Goal: Task Accomplishment & Management: Manage account settings

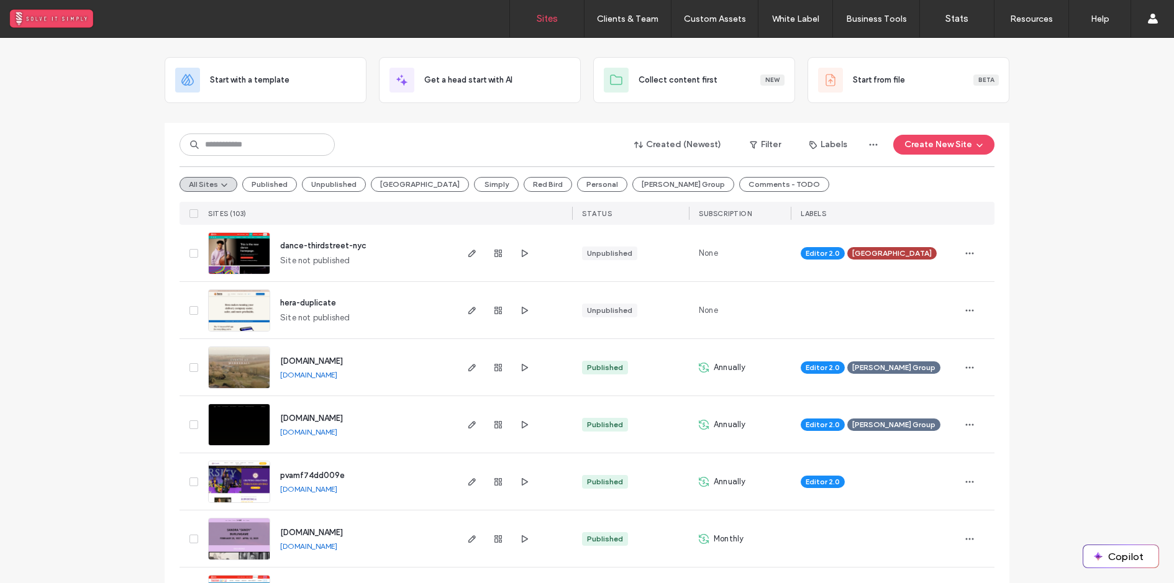
scroll to position [93, 0]
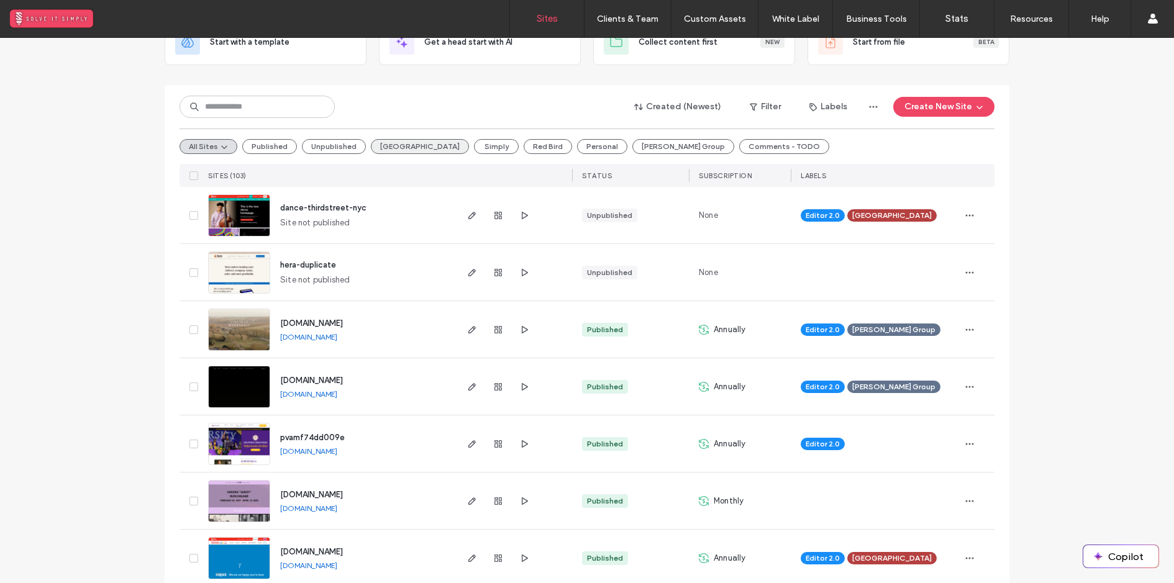
click at [381, 142] on button "Third Street" at bounding box center [420, 146] width 98 height 15
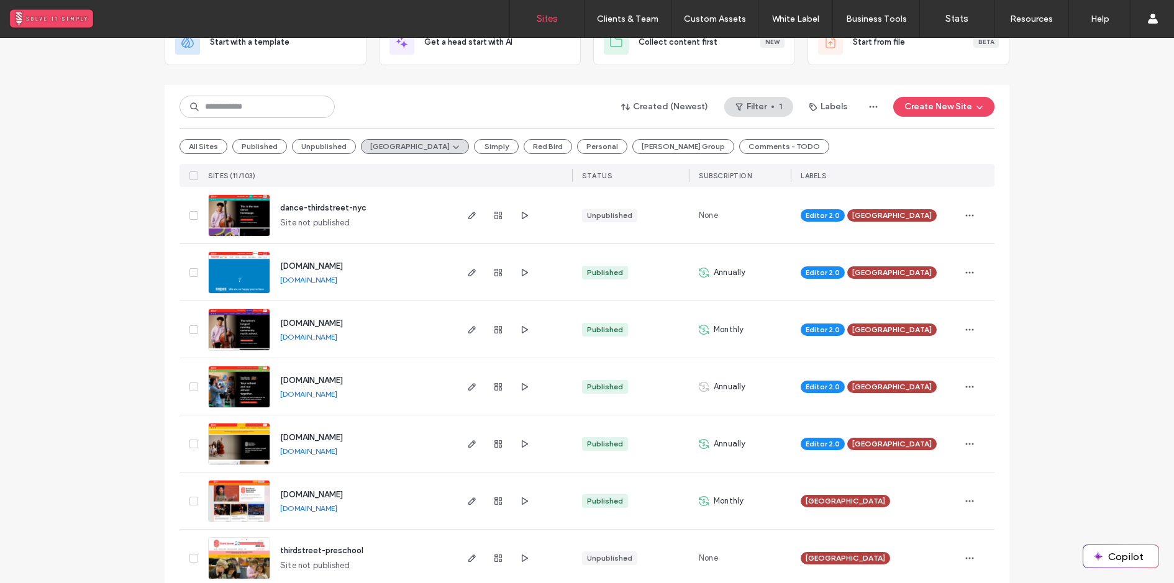
click at [343, 261] on span "preschool.thirdstreet.nyc" at bounding box center [311, 265] width 63 height 9
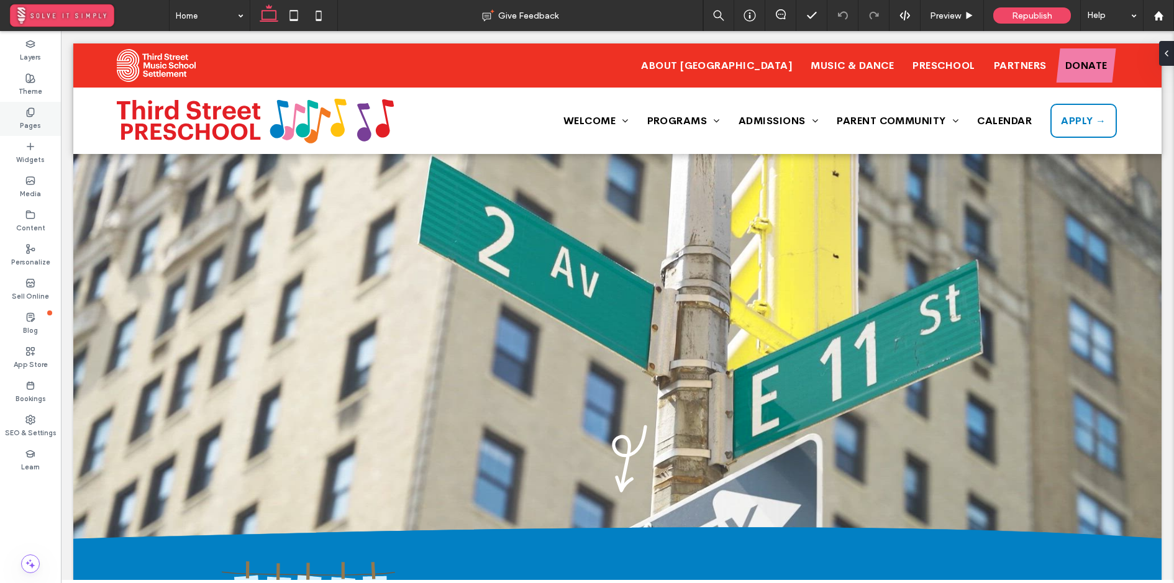
click at [29, 124] on label "Pages" at bounding box center [30, 124] width 21 height 14
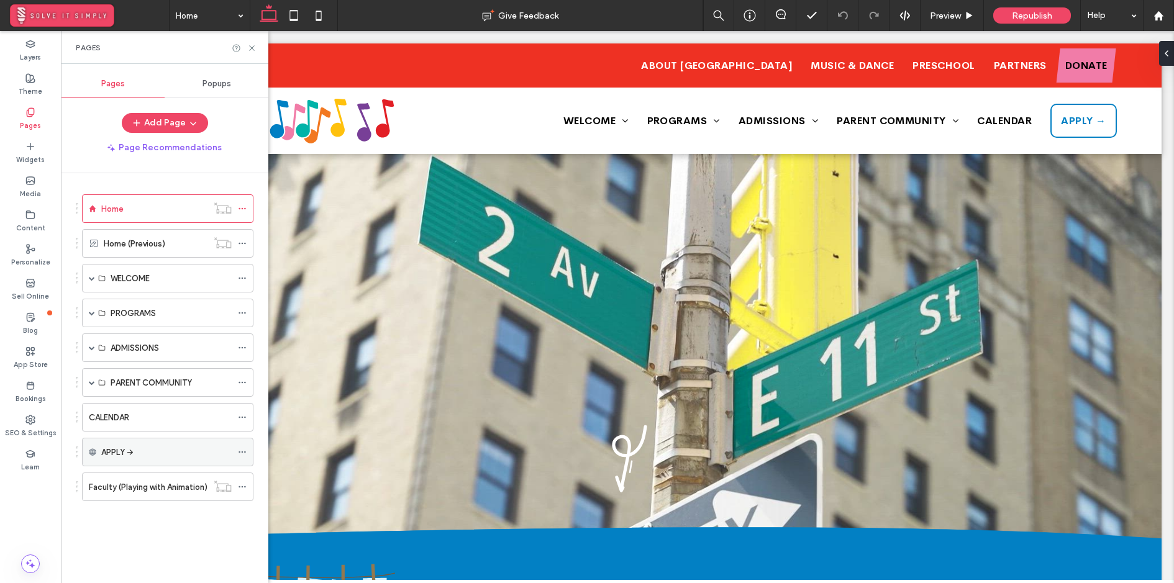
click at [245, 451] on use at bounding box center [241, 452] width 7 height 2
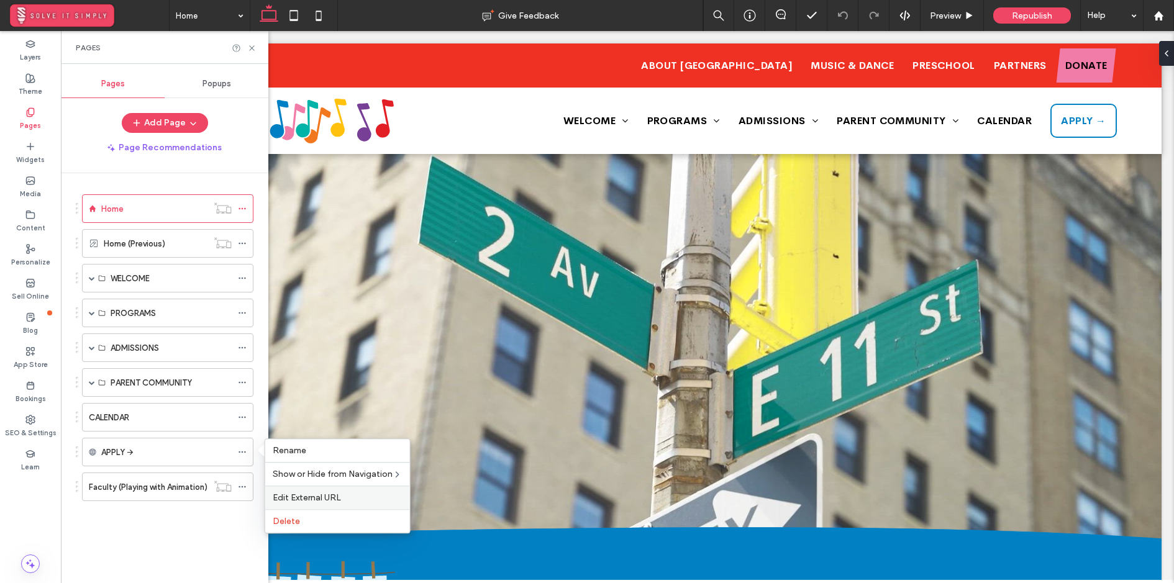
click at [329, 494] on span "Edit External URL" at bounding box center [307, 497] width 68 height 11
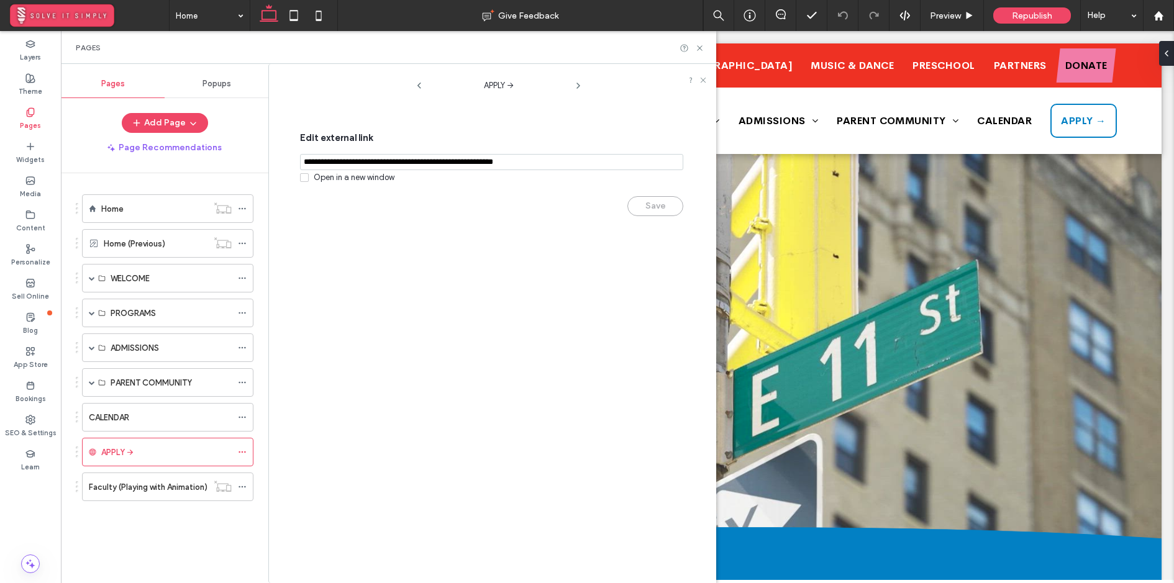
click at [464, 158] on input "notEmpty,url" at bounding box center [491, 162] width 383 height 16
paste input "**********"
type input "**********"
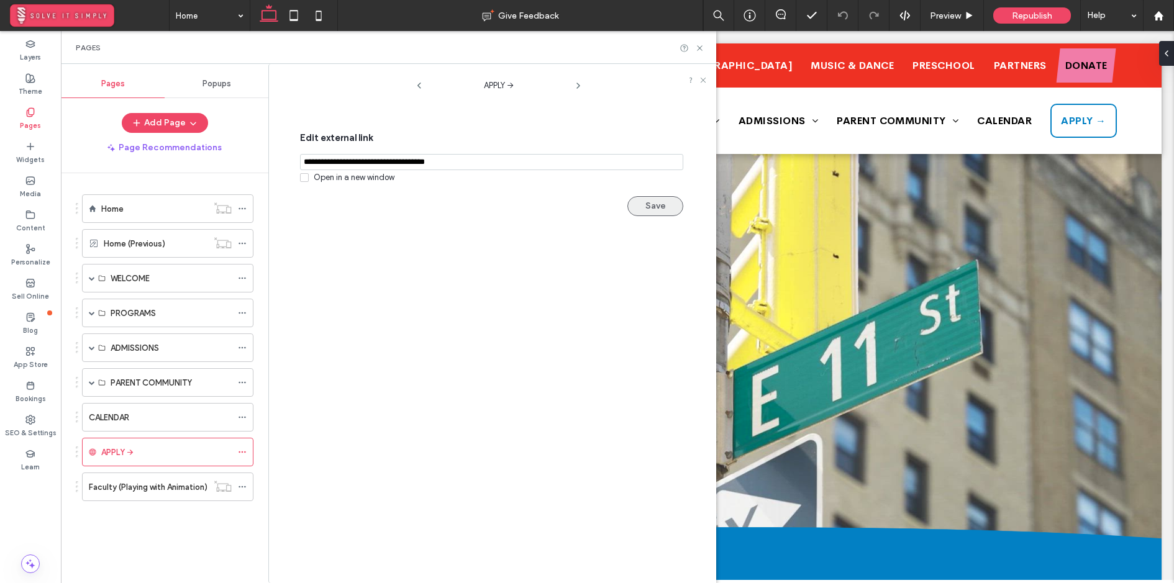
click at [648, 202] on button "Save" at bounding box center [655, 206] width 56 height 20
click at [700, 45] on icon at bounding box center [699, 47] width 9 height 9
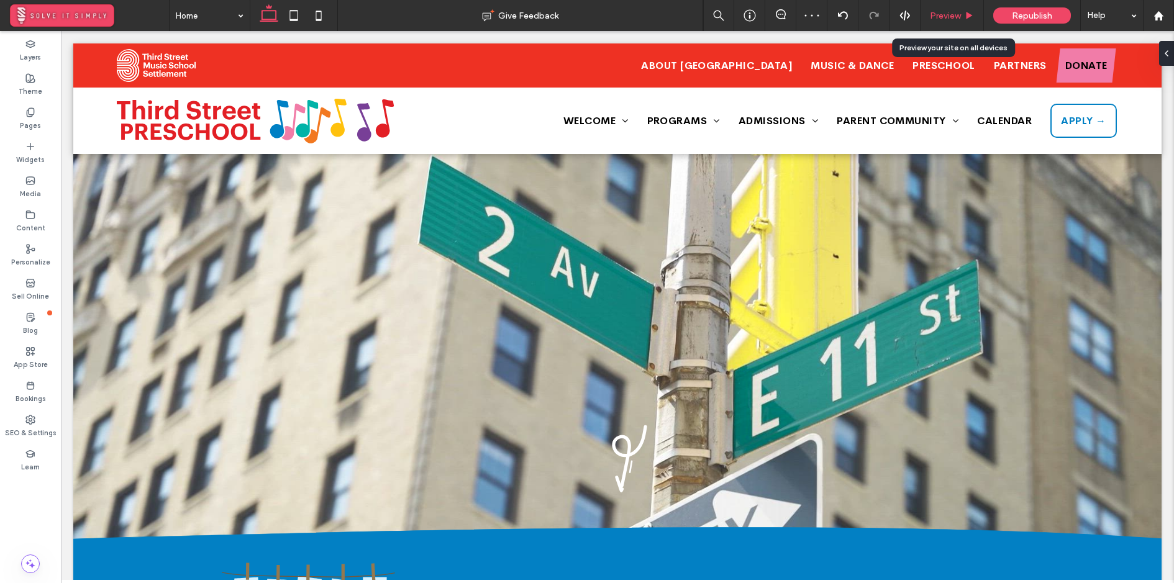
click at [950, 14] on span "Preview" at bounding box center [944, 16] width 31 height 11
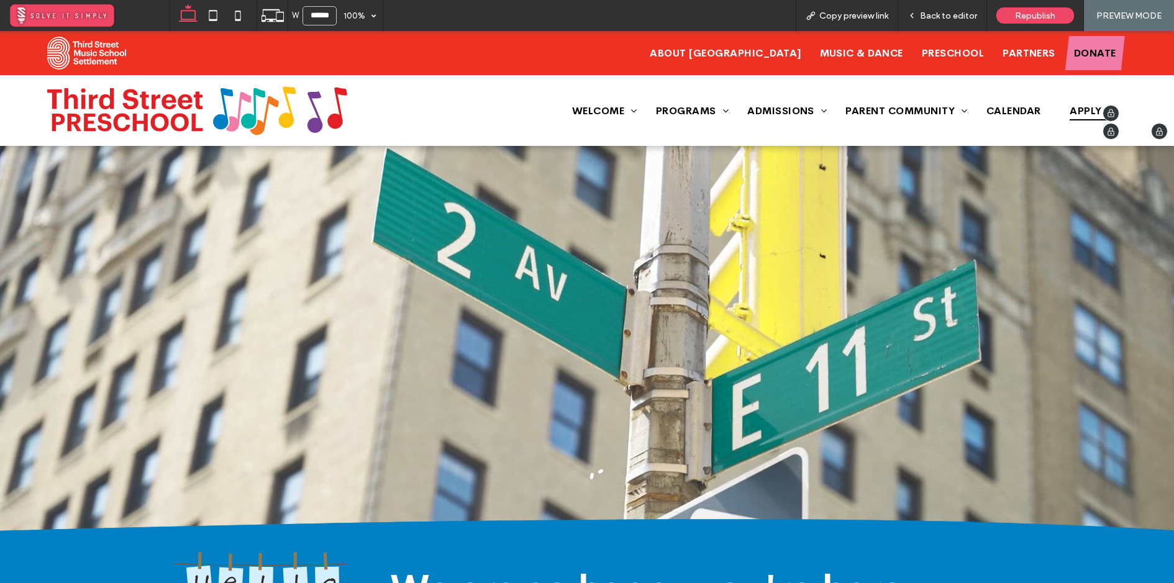
click at [1077, 112] on span "APPLY →" at bounding box center [1092, 110] width 66 height 34
click at [1091, 113] on span "APPLY →" at bounding box center [1092, 110] width 66 height 34
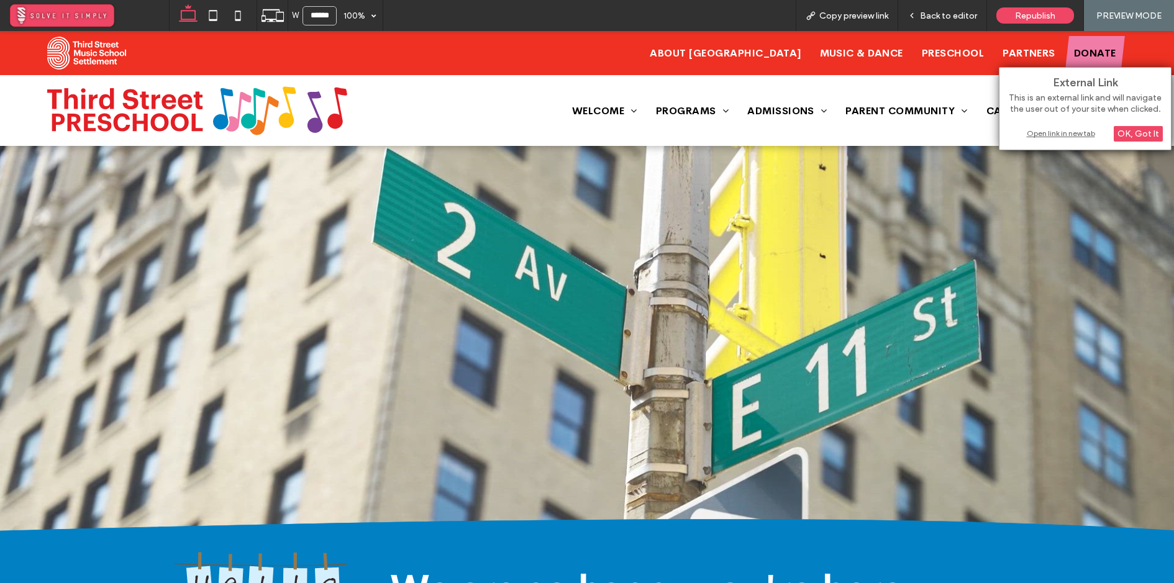
click at [1079, 133] on div "Open link in new tab" at bounding box center [1084, 133] width 155 height 13
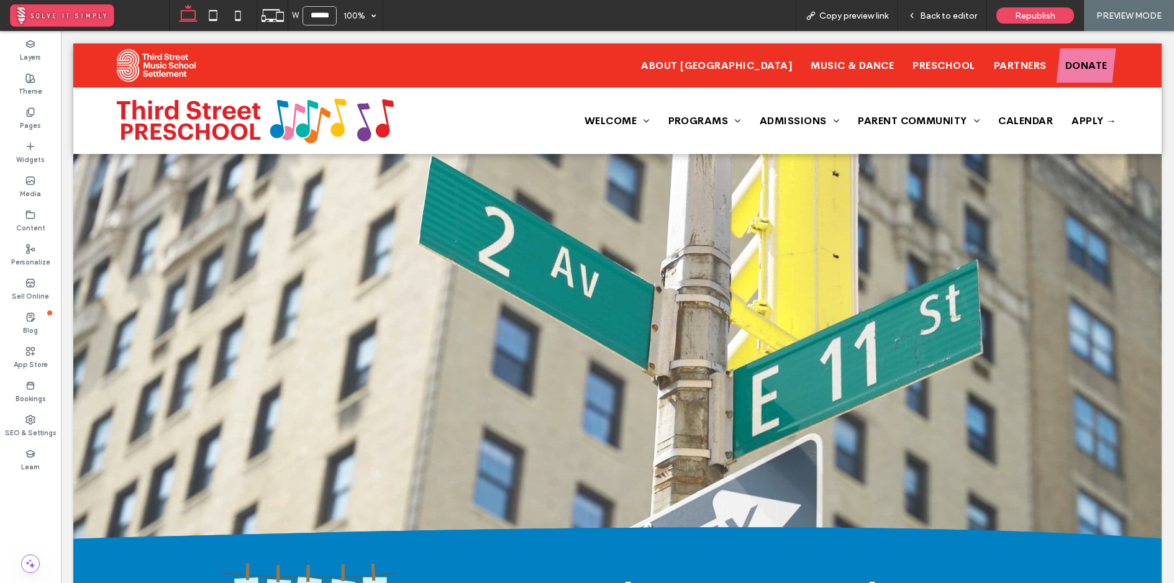
click at [1074, 126] on span "APPLY →" at bounding box center [1093, 120] width 45 height 19
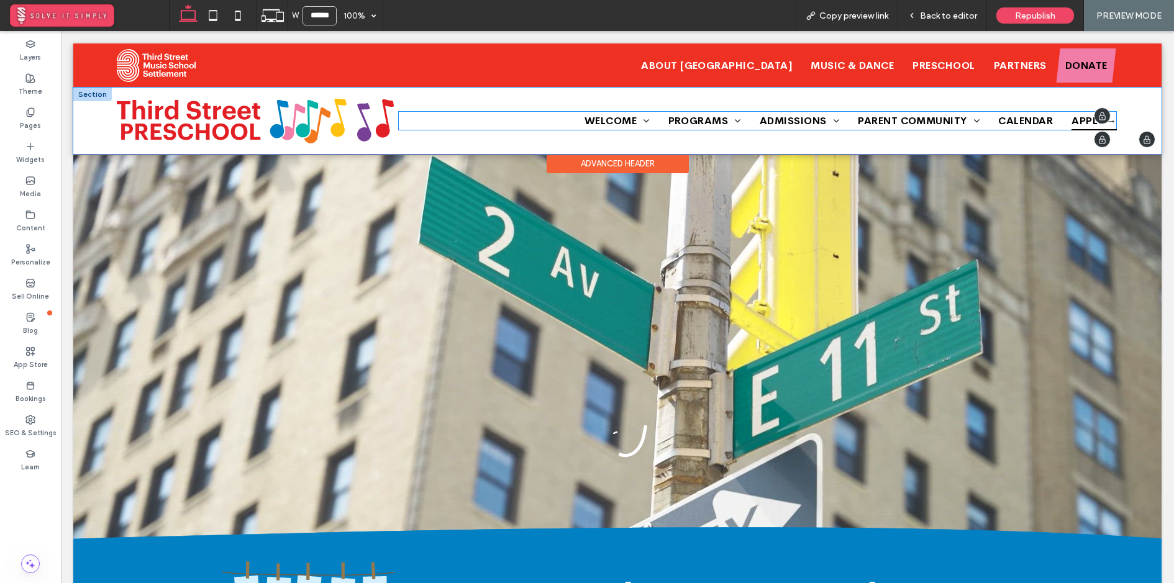
click at [1075, 122] on span "APPLY →" at bounding box center [1093, 120] width 45 height 19
click at [1077, 119] on span "APPLY →" at bounding box center [1093, 120] width 45 height 19
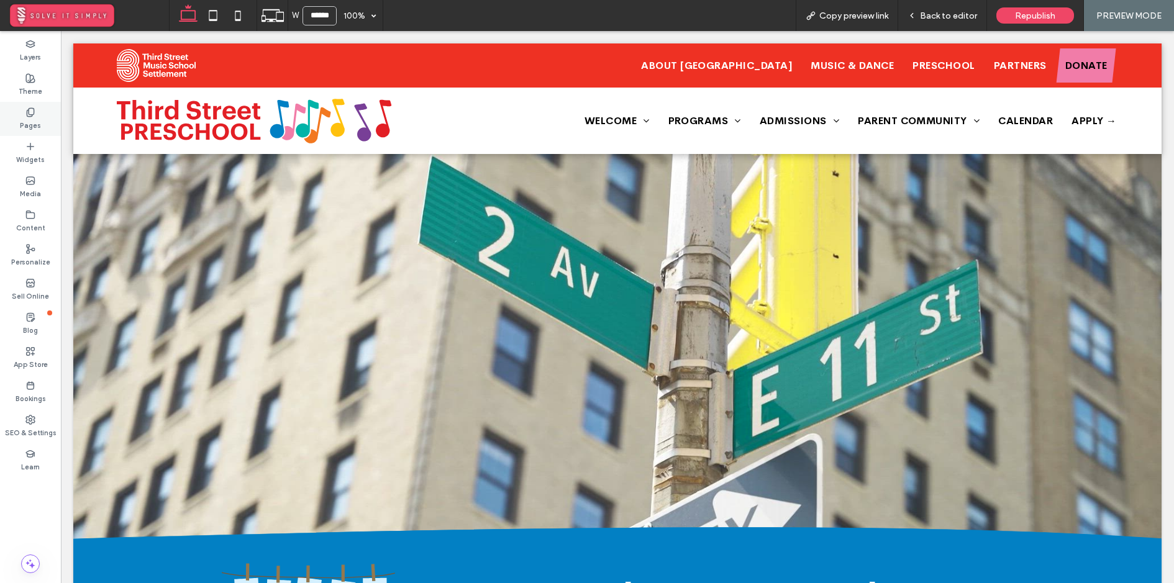
click at [20, 110] on div "Pages" at bounding box center [30, 119] width 61 height 34
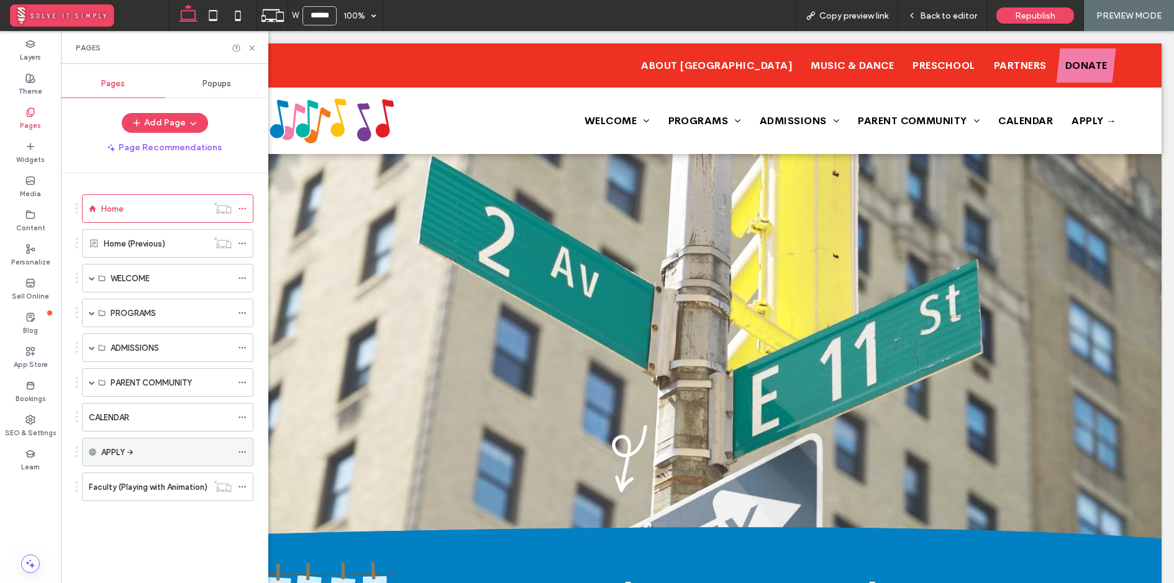
click at [155, 454] on div "APPLY →" at bounding box center [166, 452] width 130 height 13
click at [237, 448] on div "APPLY →" at bounding box center [167, 452] width 171 height 29
click at [242, 451] on use at bounding box center [241, 452] width 7 height 2
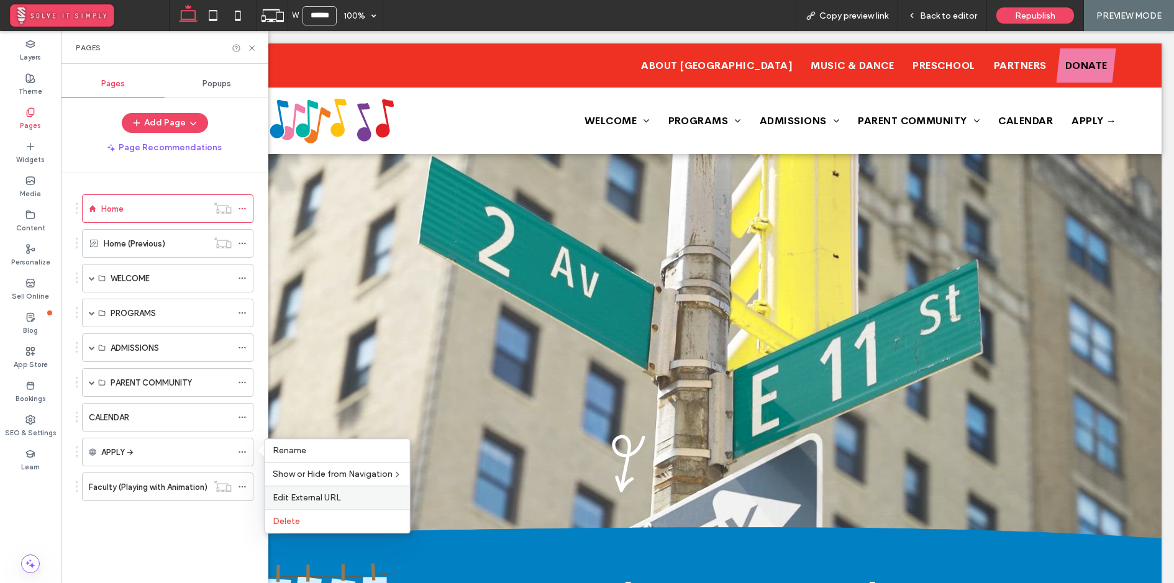
click at [284, 497] on span "Edit External URL" at bounding box center [307, 497] width 68 height 11
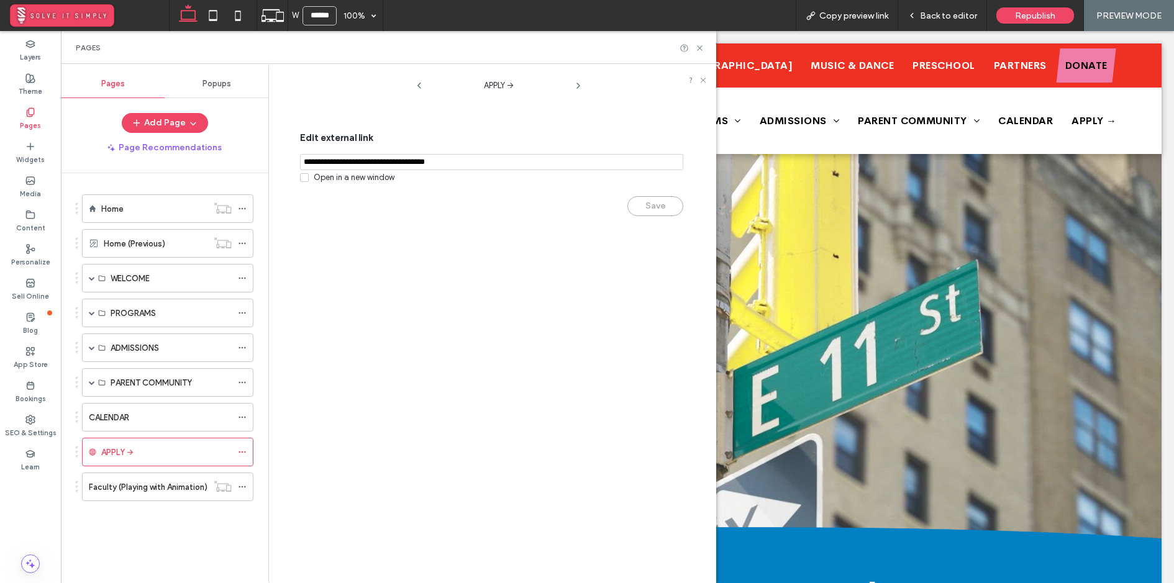
click at [414, 165] on input "notEmpty,url" at bounding box center [491, 162] width 383 height 16
click at [699, 43] on icon at bounding box center [699, 47] width 9 height 9
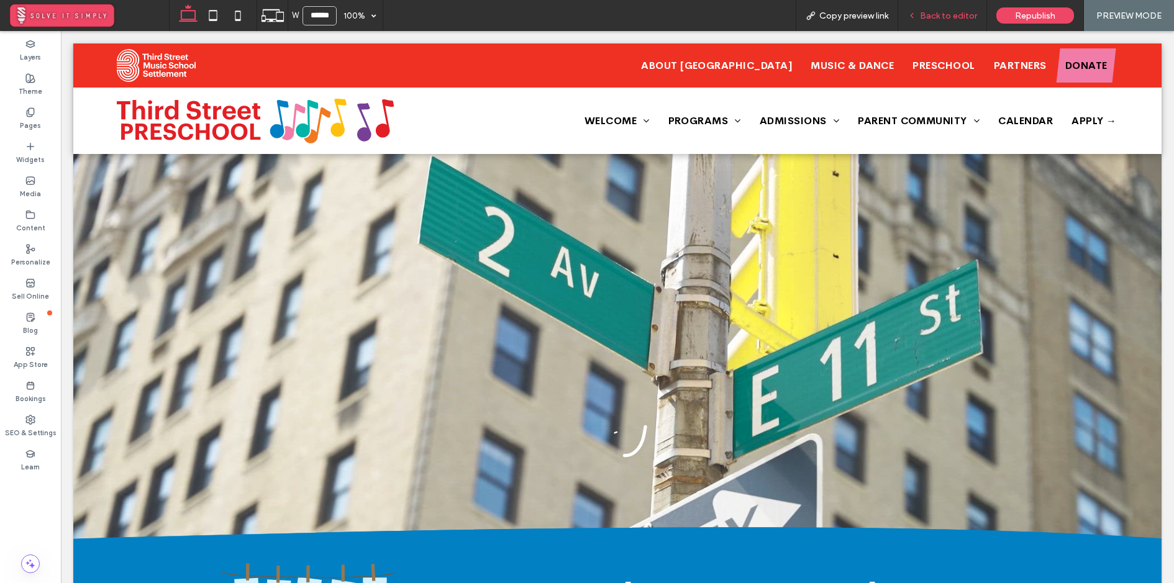
click at [938, 14] on span "Back to editor" at bounding box center [948, 16] width 57 height 11
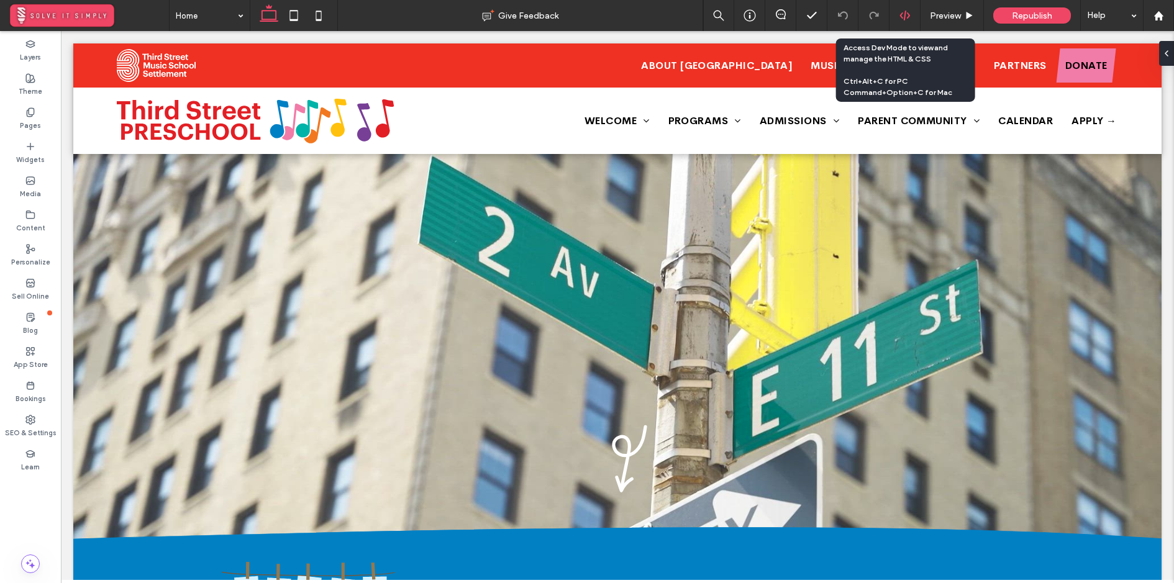
click at [907, 16] on icon at bounding box center [904, 15] width 11 height 11
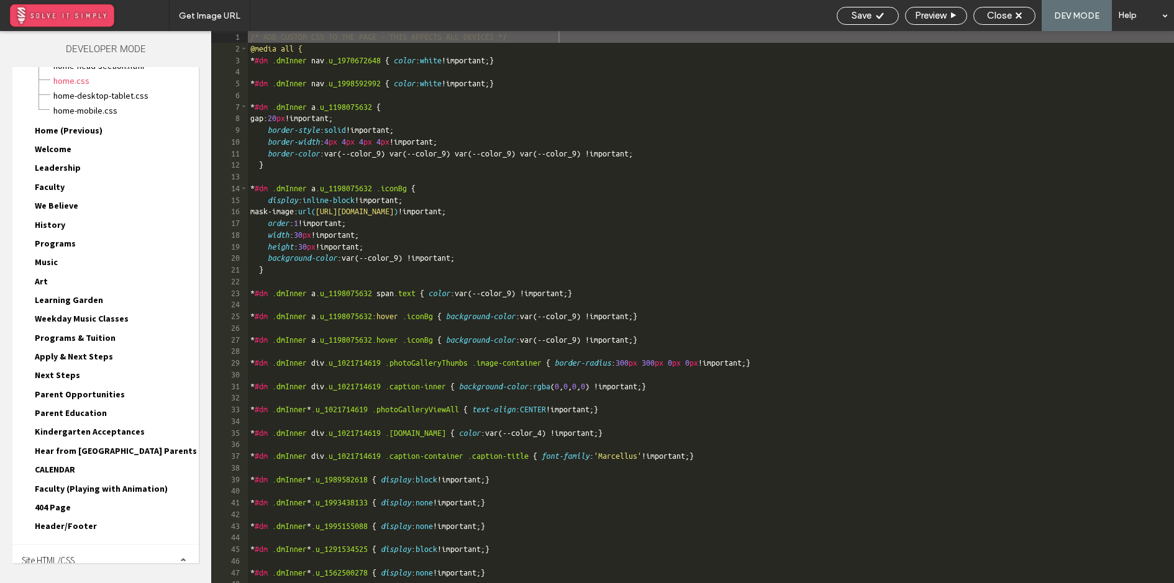
scroll to position [72, 0]
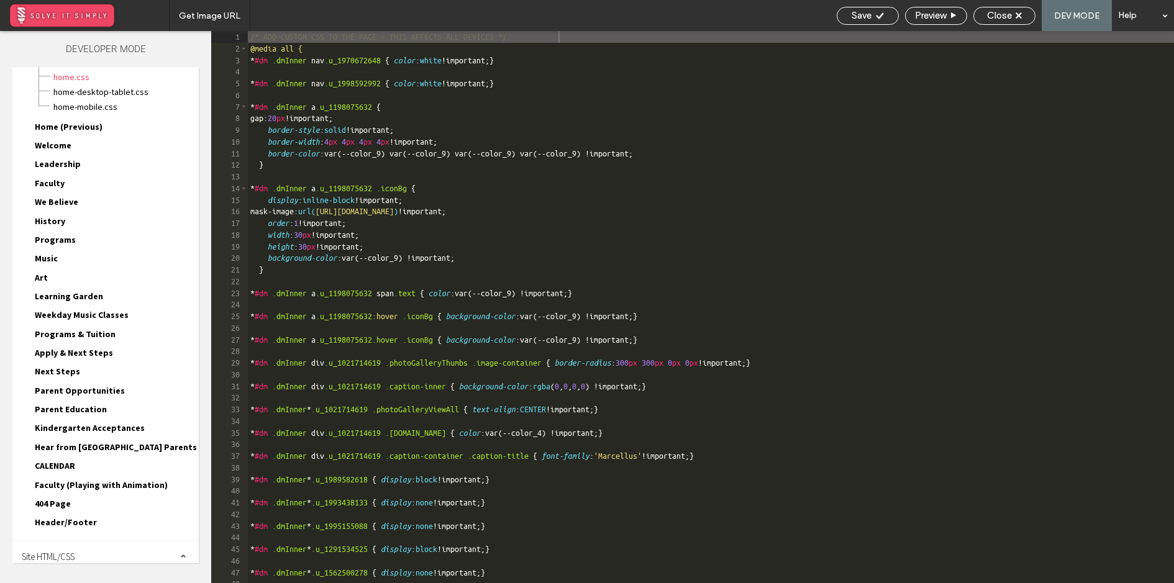
click at [72, 551] on span "Site HTML/CSS" at bounding box center [48, 557] width 53 height 12
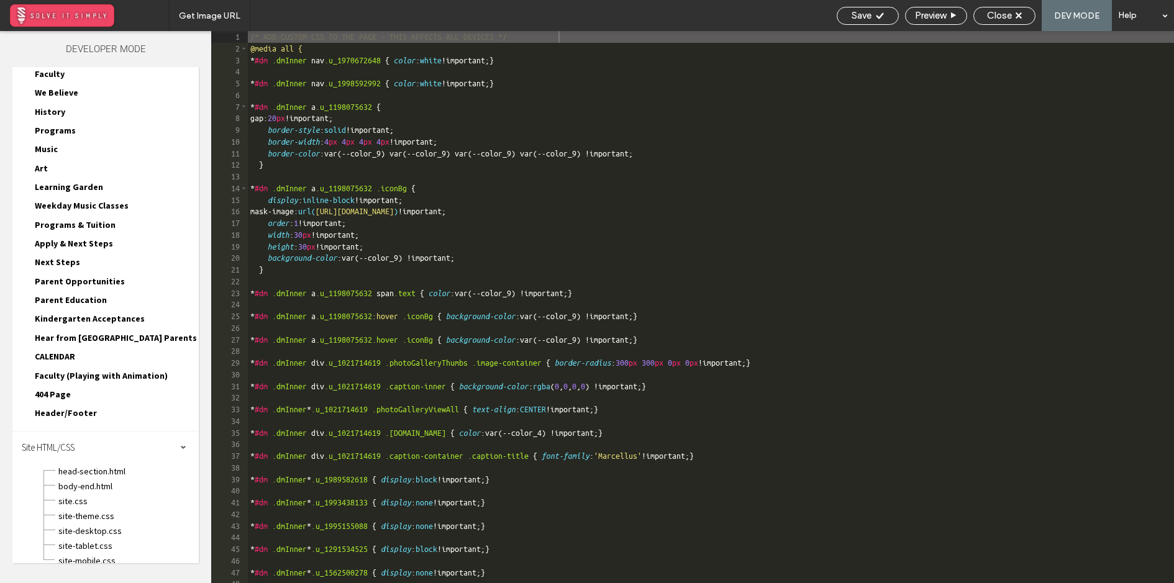
scroll to position [182, 0]
click at [106, 494] on span "site.css" at bounding box center [128, 500] width 141 height 12
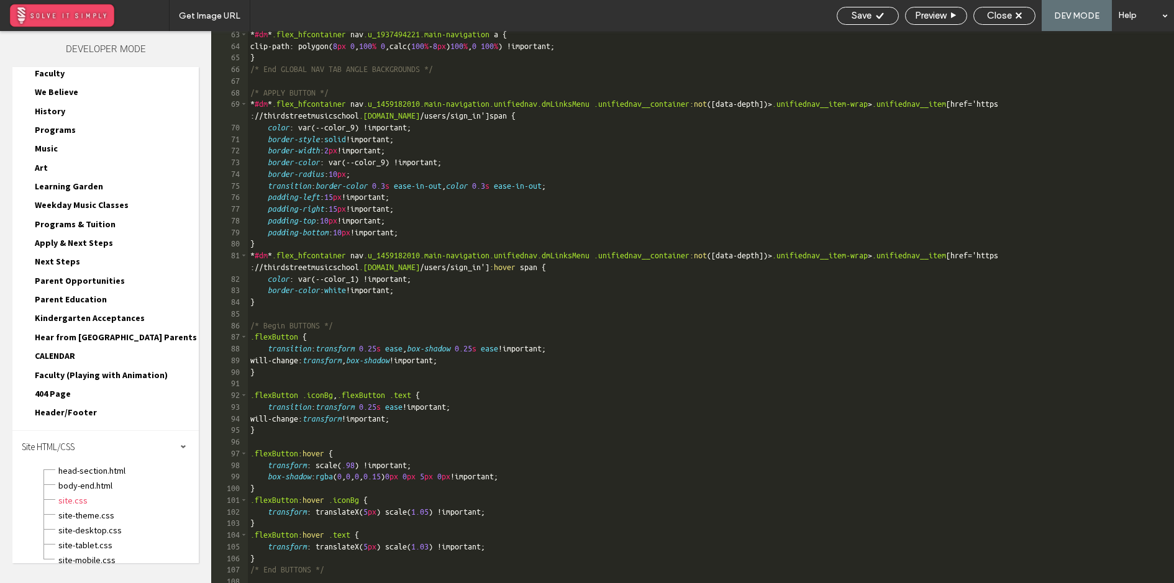
scroll to position [795, 0]
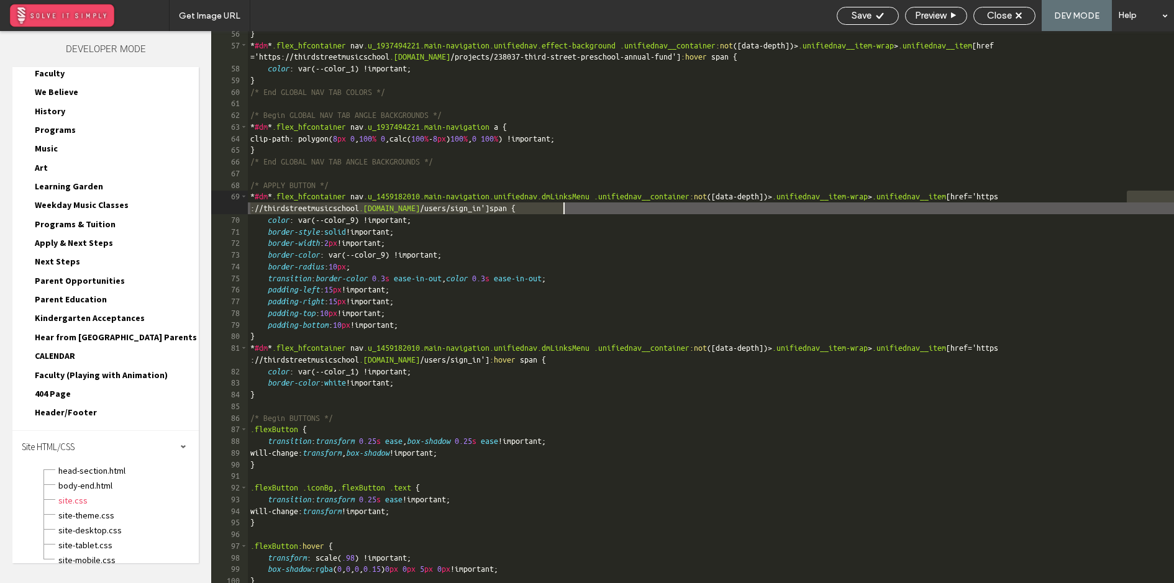
drag, startPoint x: 1128, startPoint y: 193, endPoint x: 563, endPoint y: 204, distance: 564.5
click at [563, 204] on div "} * #dm * .flex_hfcontainer nav .u_1937494221.main-navigation.unifiednav.effect…" at bounding box center [711, 316] width 926 height 576
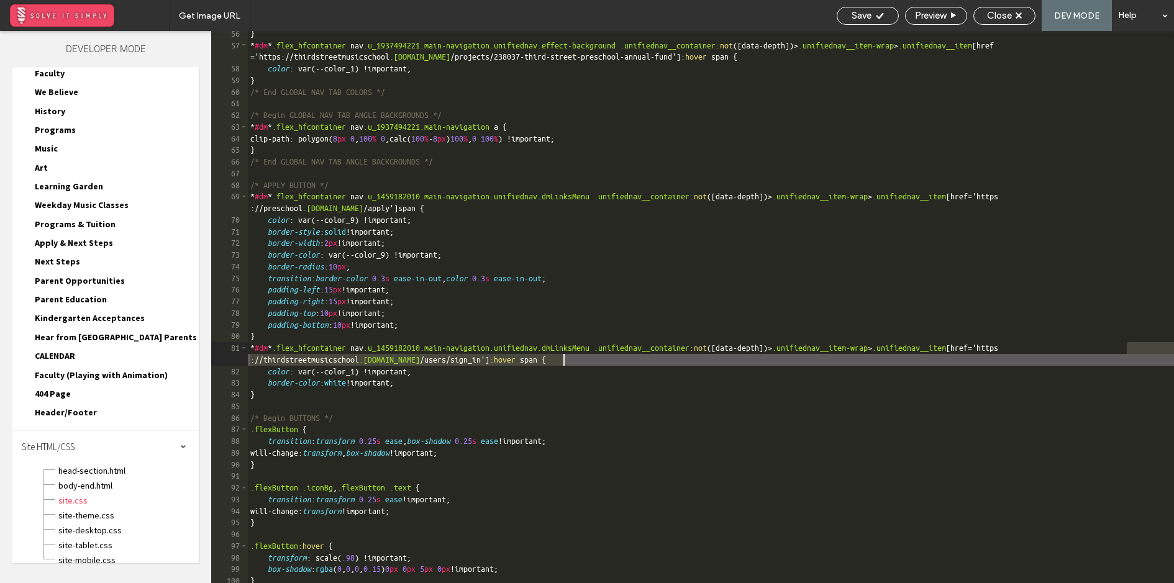
drag, startPoint x: 1126, startPoint y: 347, endPoint x: 563, endPoint y: 361, distance: 562.7
click at [563, 361] on div "} * #dm * .flex_hfcontainer nav .u_1937494221.main-navigation.unifiednav.effect…" at bounding box center [711, 316] width 926 height 576
click at [880, 22] on div "Save" at bounding box center [867, 16] width 62 height 18
click at [982, 17] on div "Close" at bounding box center [1004, 15] width 61 height 11
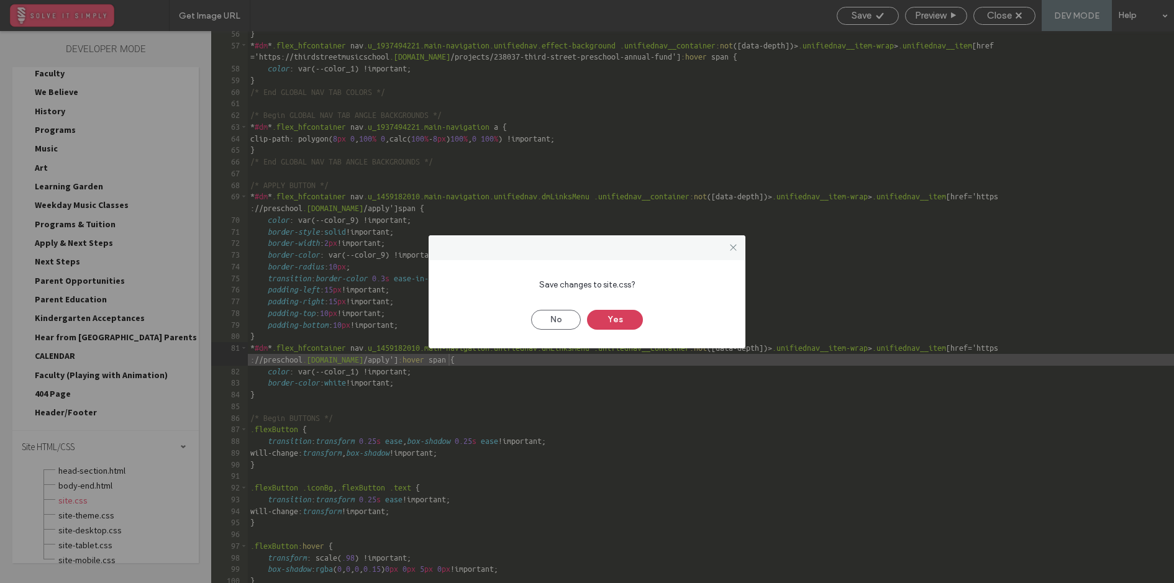
click at [608, 318] on button "Yes" at bounding box center [615, 320] width 56 height 20
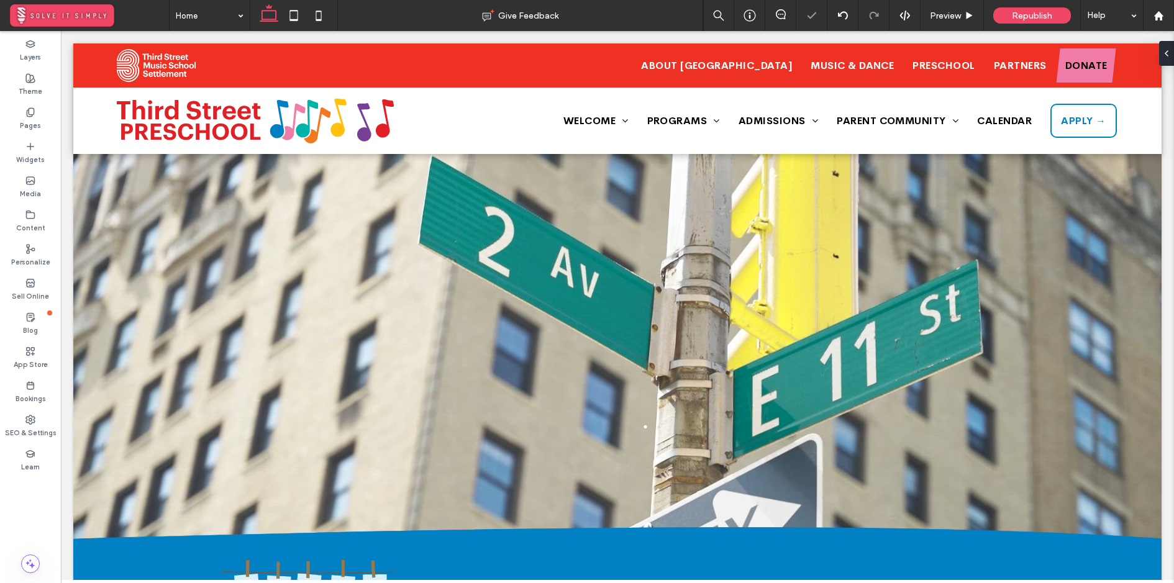
scroll to position [0, 0]
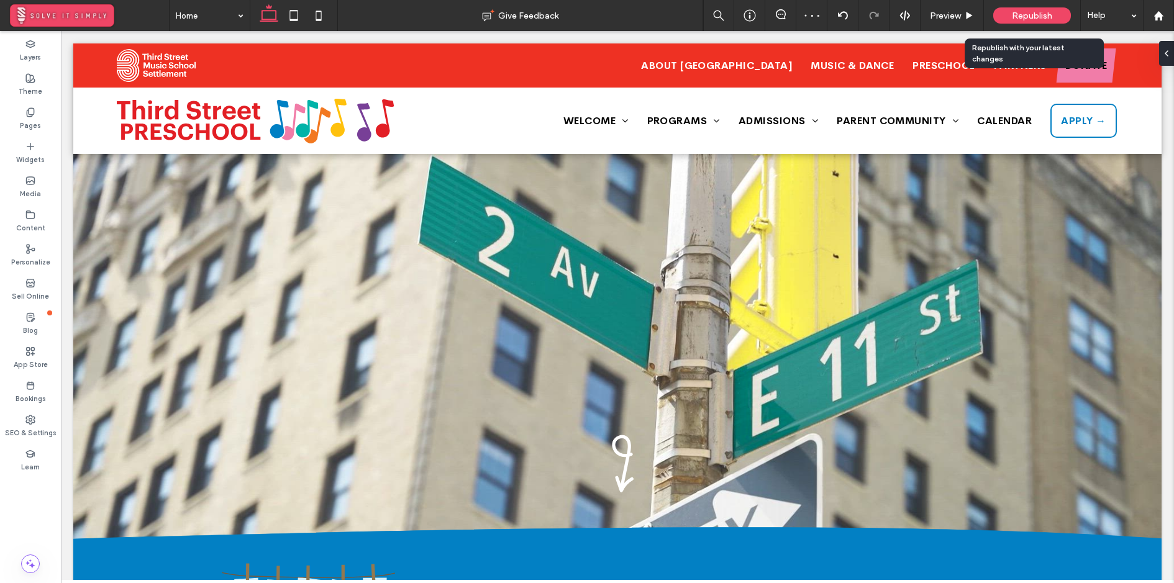
click at [1053, 12] on div "Republish" at bounding box center [1032, 15] width 78 height 16
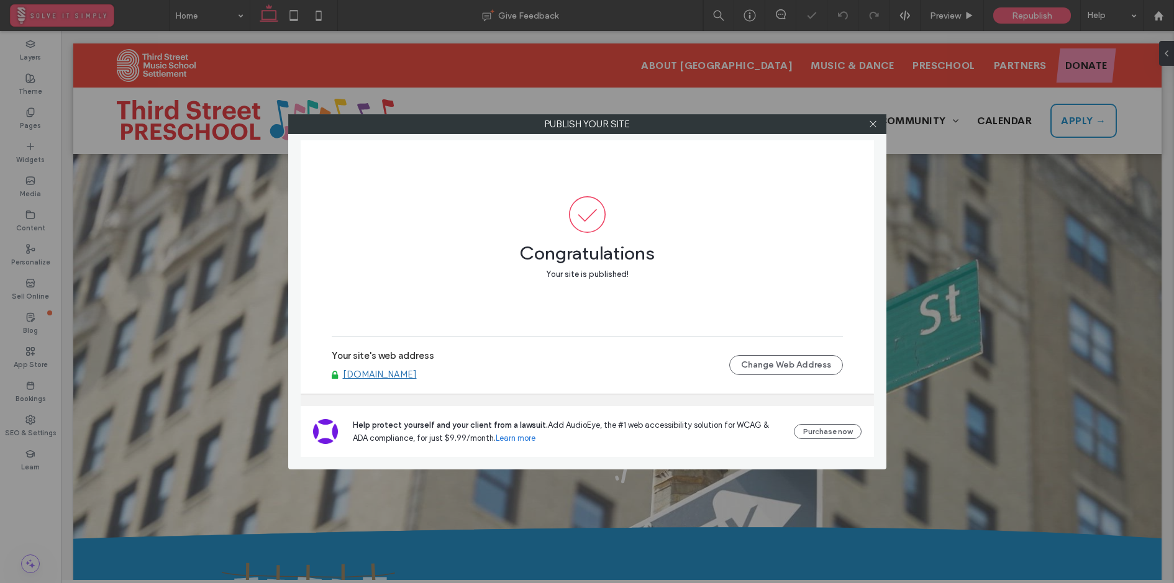
click at [403, 376] on link "preschool.thirdstreet.nyc" at bounding box center [380, 374] width 74 height 11
